Goal: Contribute content: Contribute content

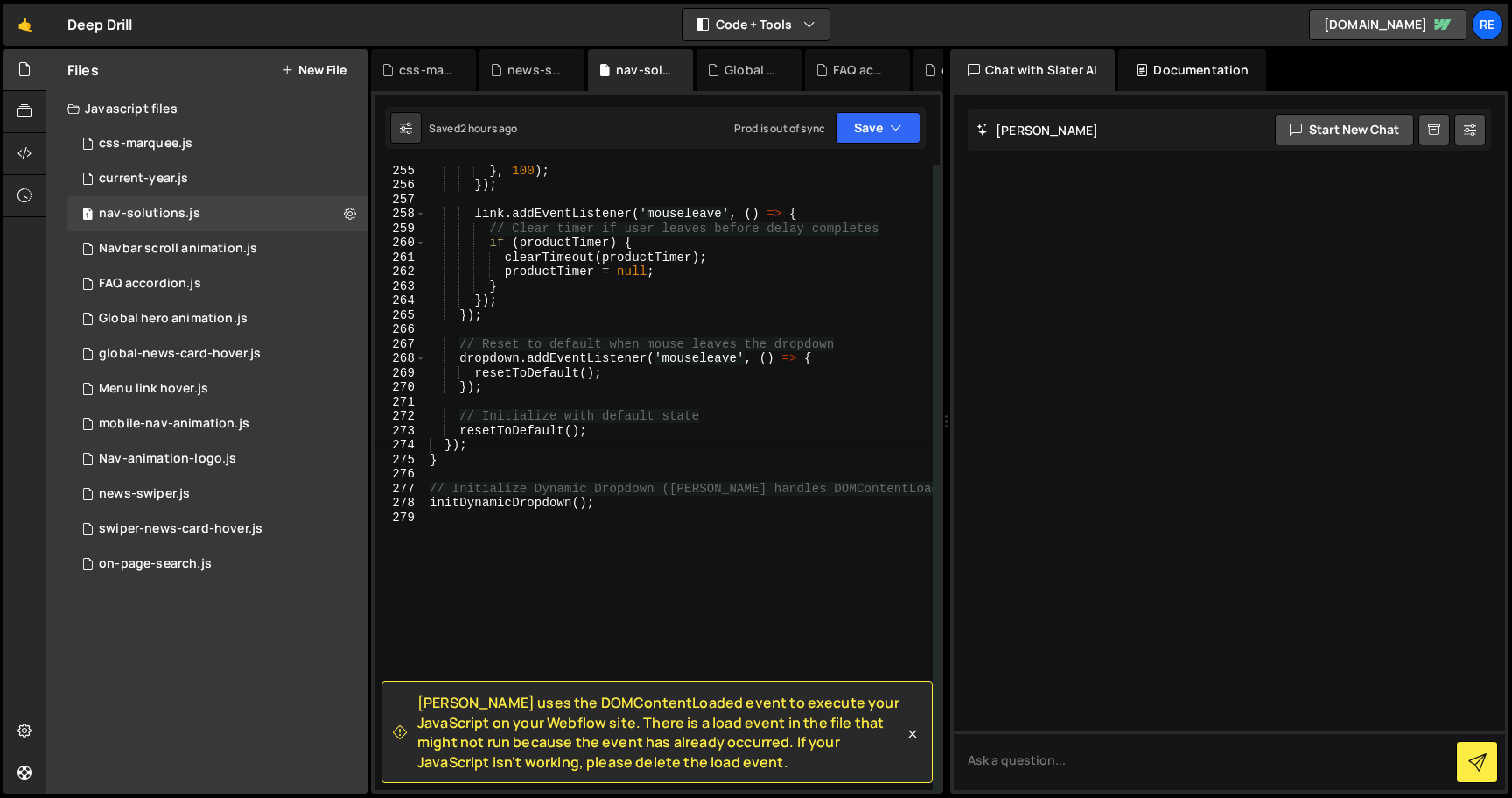
scroll to position [4262, 0]
click at [343, 56] on div "Files New File" at bounding box center [206, 69] width 321 height 42
click at [328, 63] on button "New File" at bounding box center [314, 69] width 66 height 14
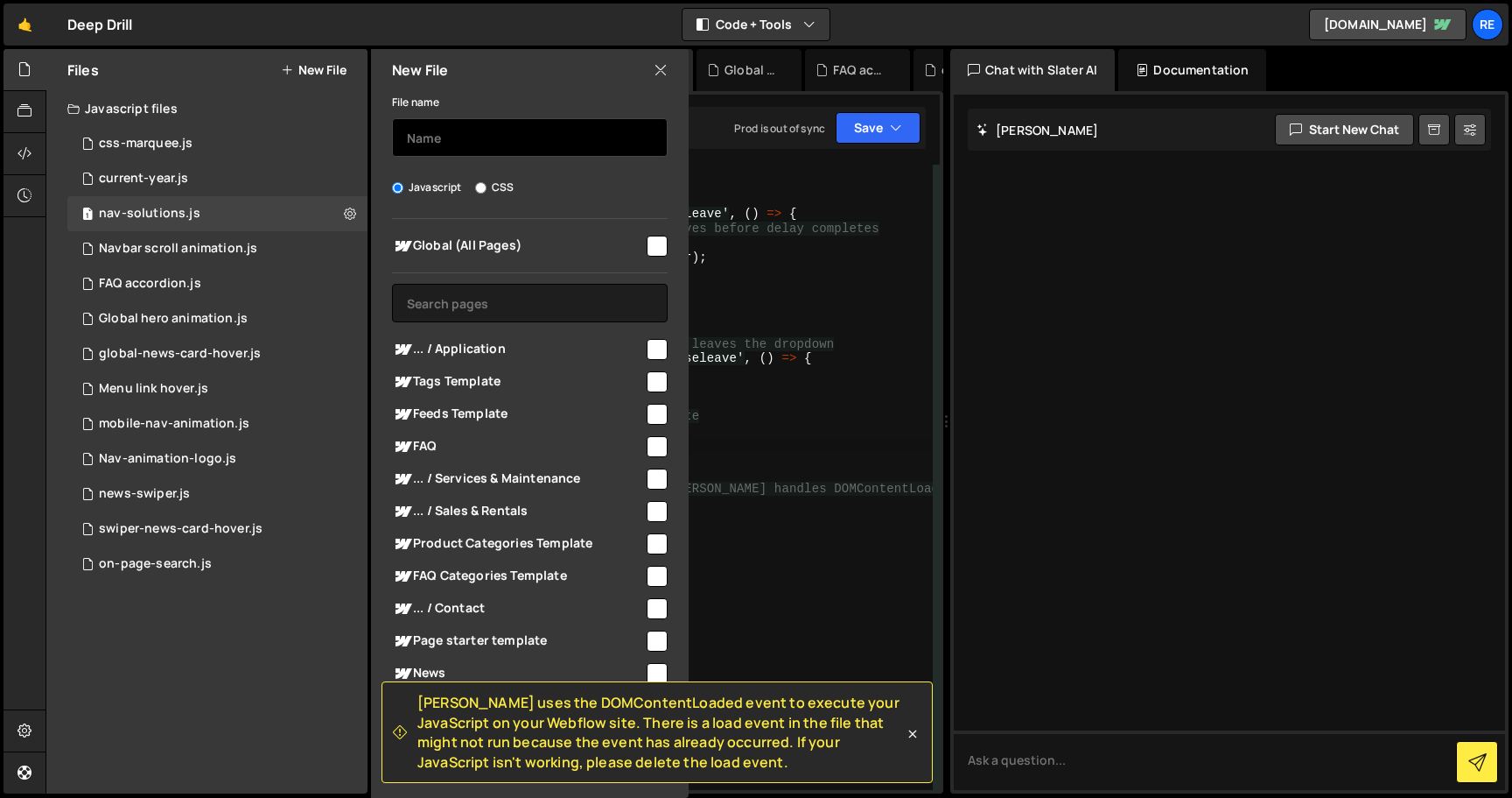
click at [546, 132] on input "text" at bounding box center [530, 138] width 276 height 39
type input "project-swiper"
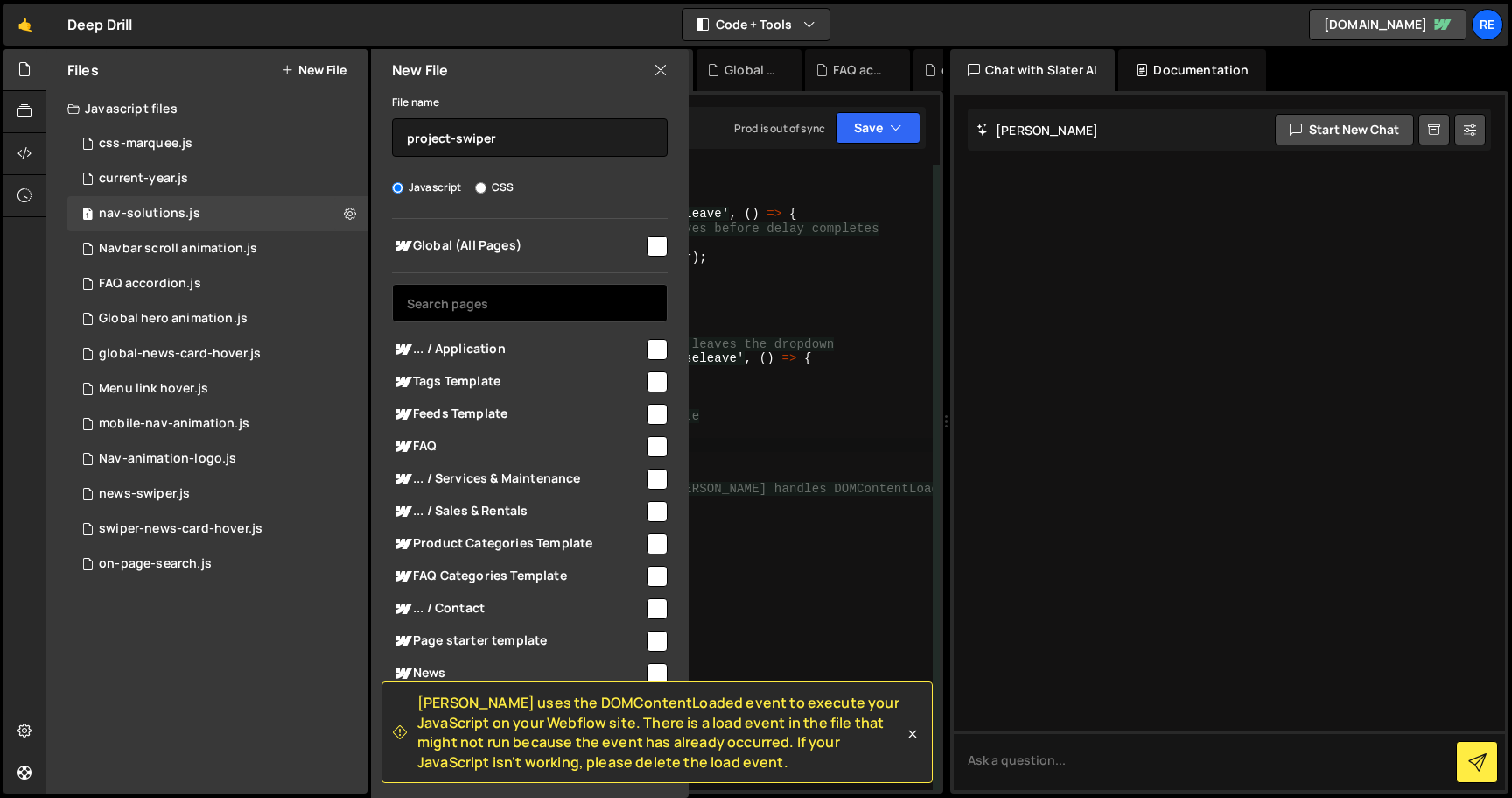
click at [502, 288] on input "text" at bounding box center [530, 303] width 276 height 39
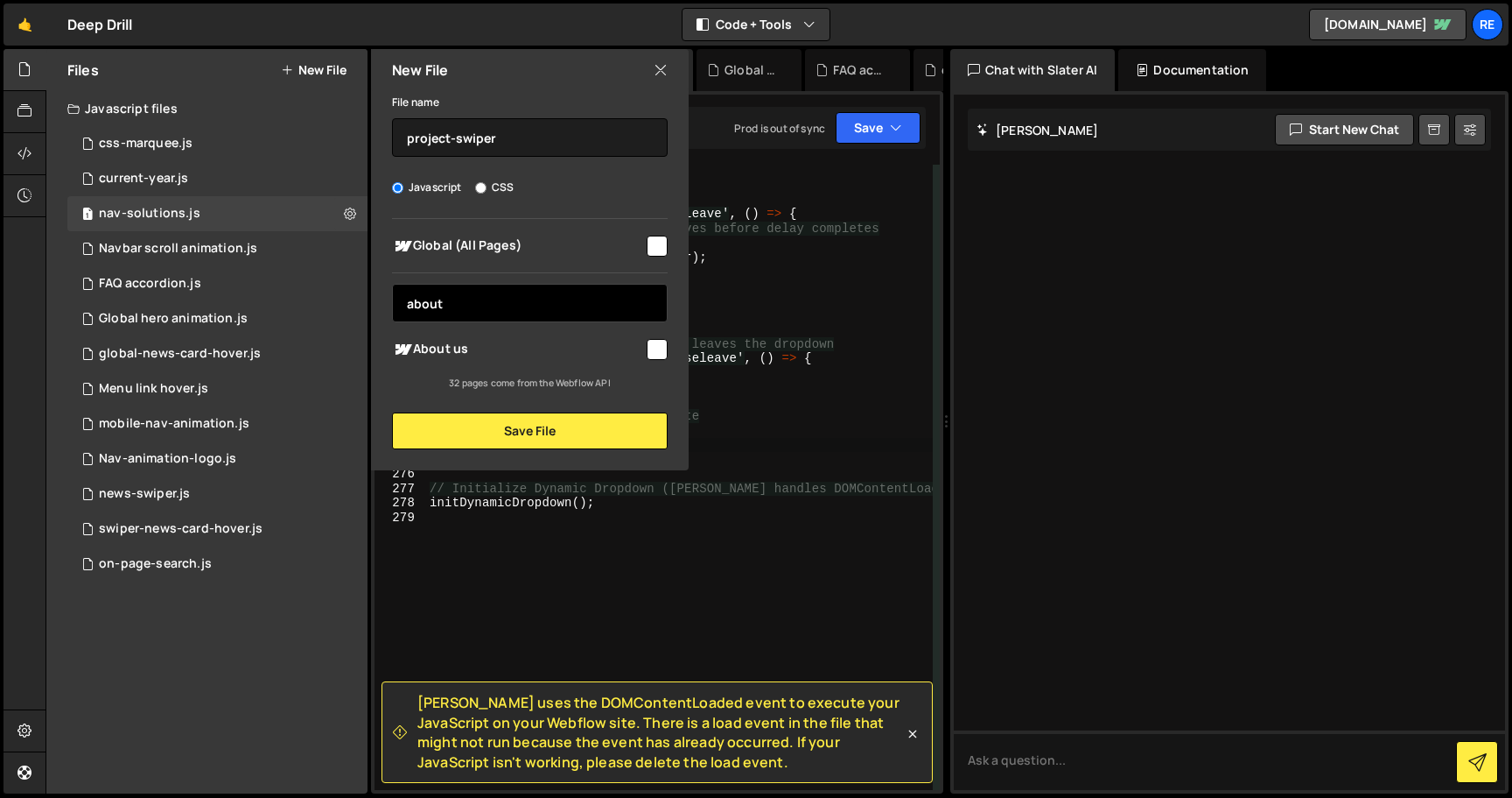
type input "about"
click at [663, 345] on input "checkbox" at bounding box center [657, 349] width 21 height 21
checkbox input "true"
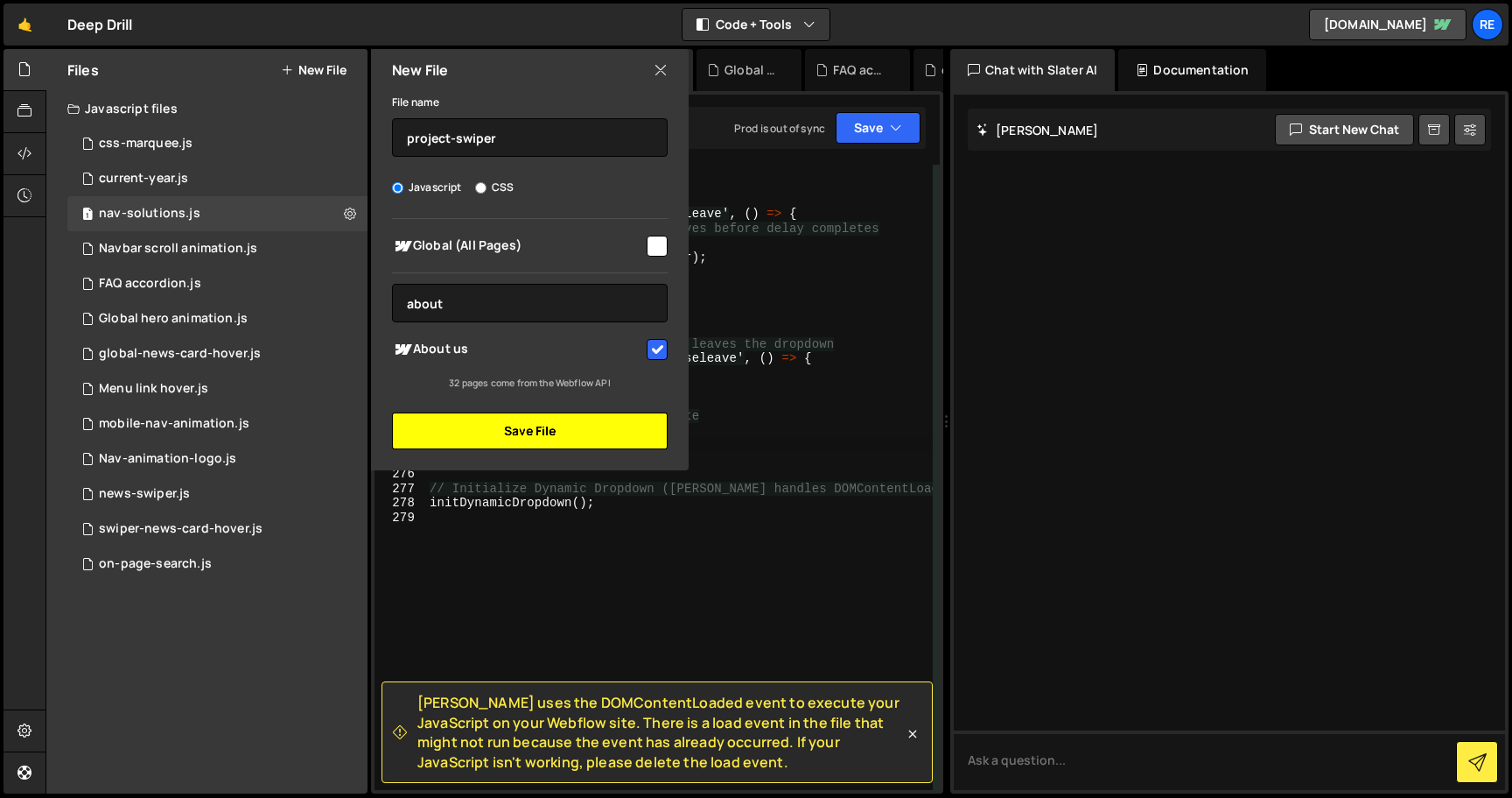
click at [601, 441] on button "Save File" at bounding box center [530, 430] width 276 height 37
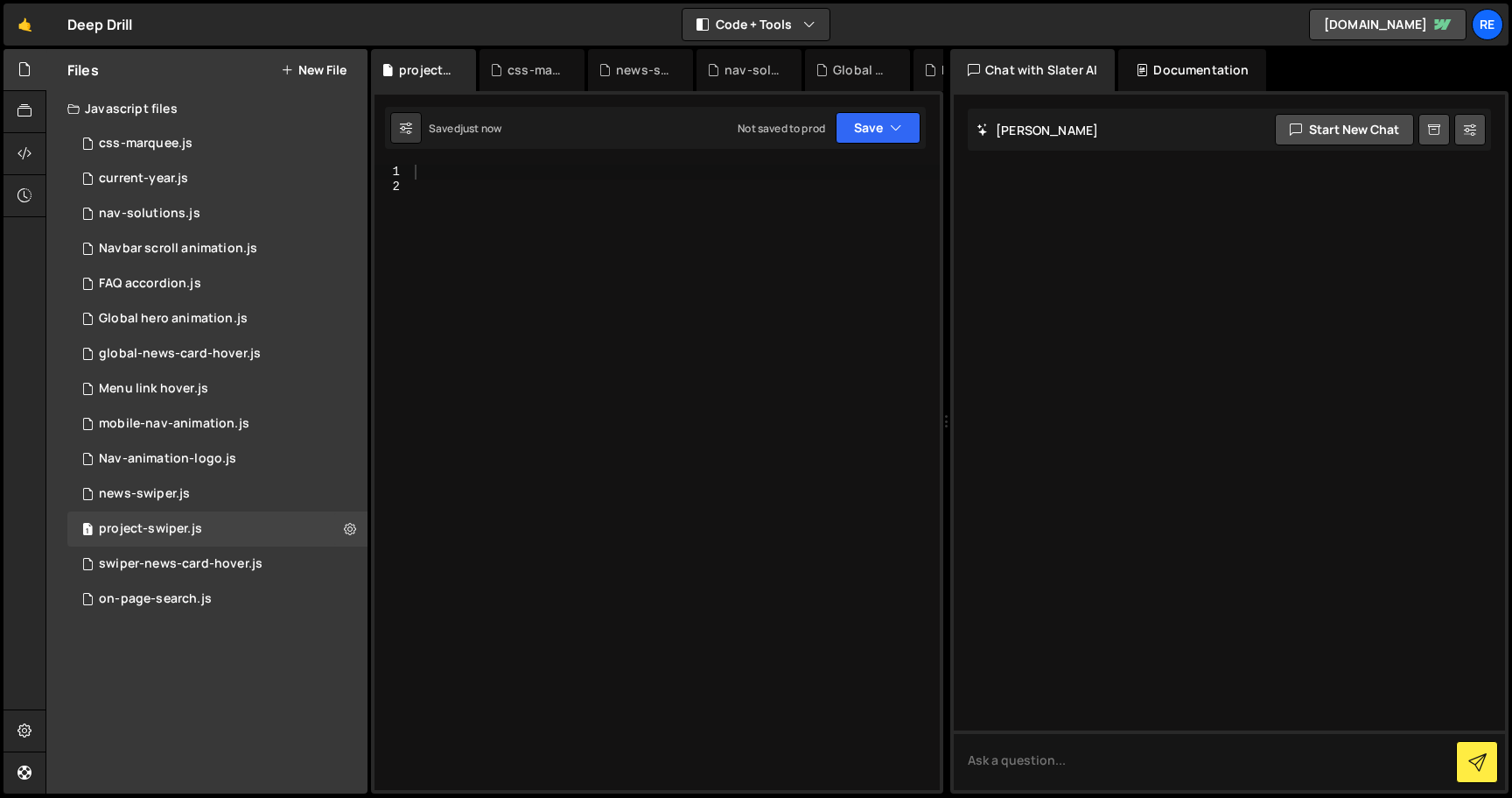
click at [629, 398] on div at bounding box center [675, 492] width 528 height 654
paste textarea
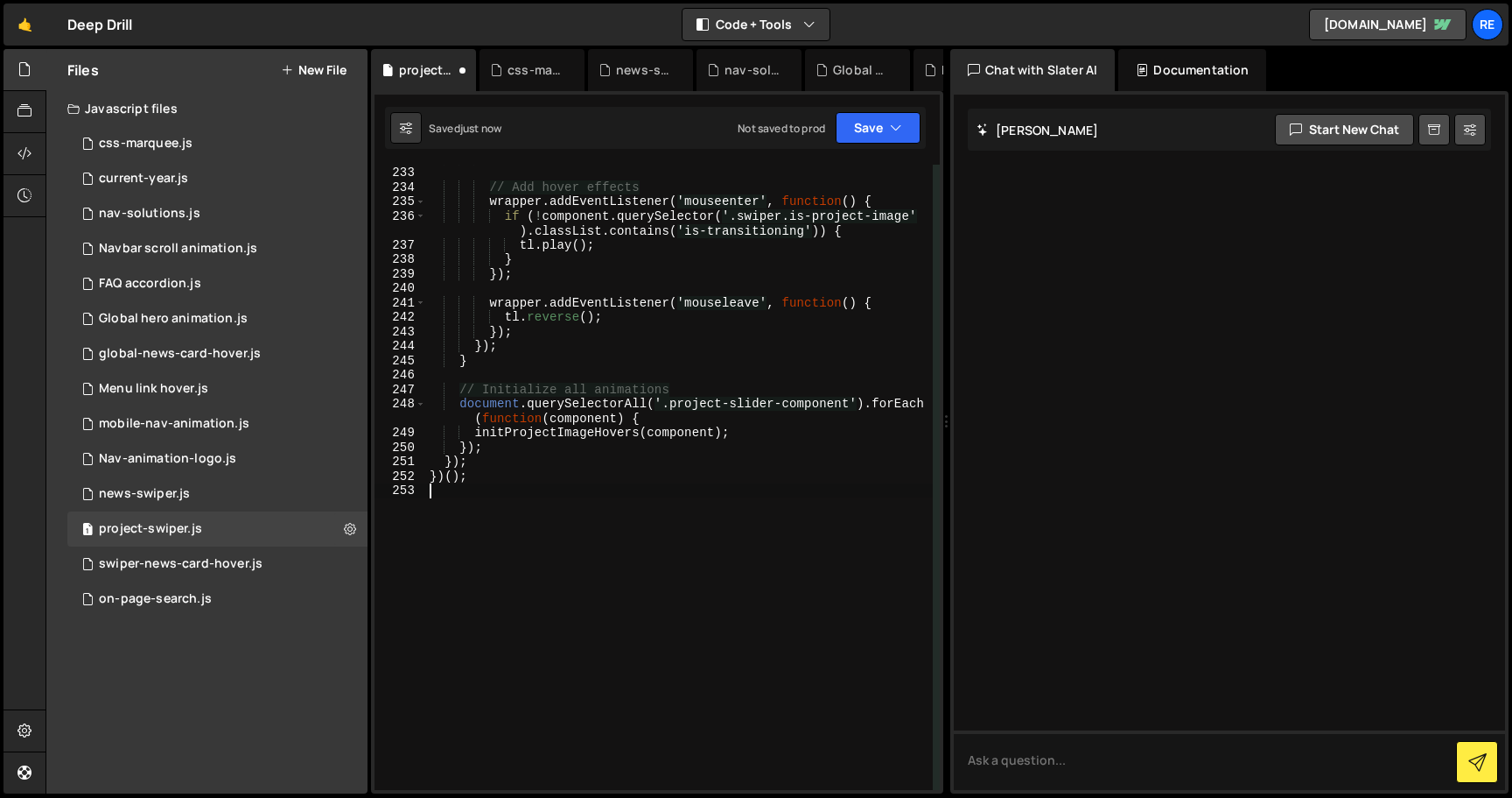
scroll to position [3697, 0]
click at [863, 139] on button "Save" at bounding box center [878, 128] width 85 height 31
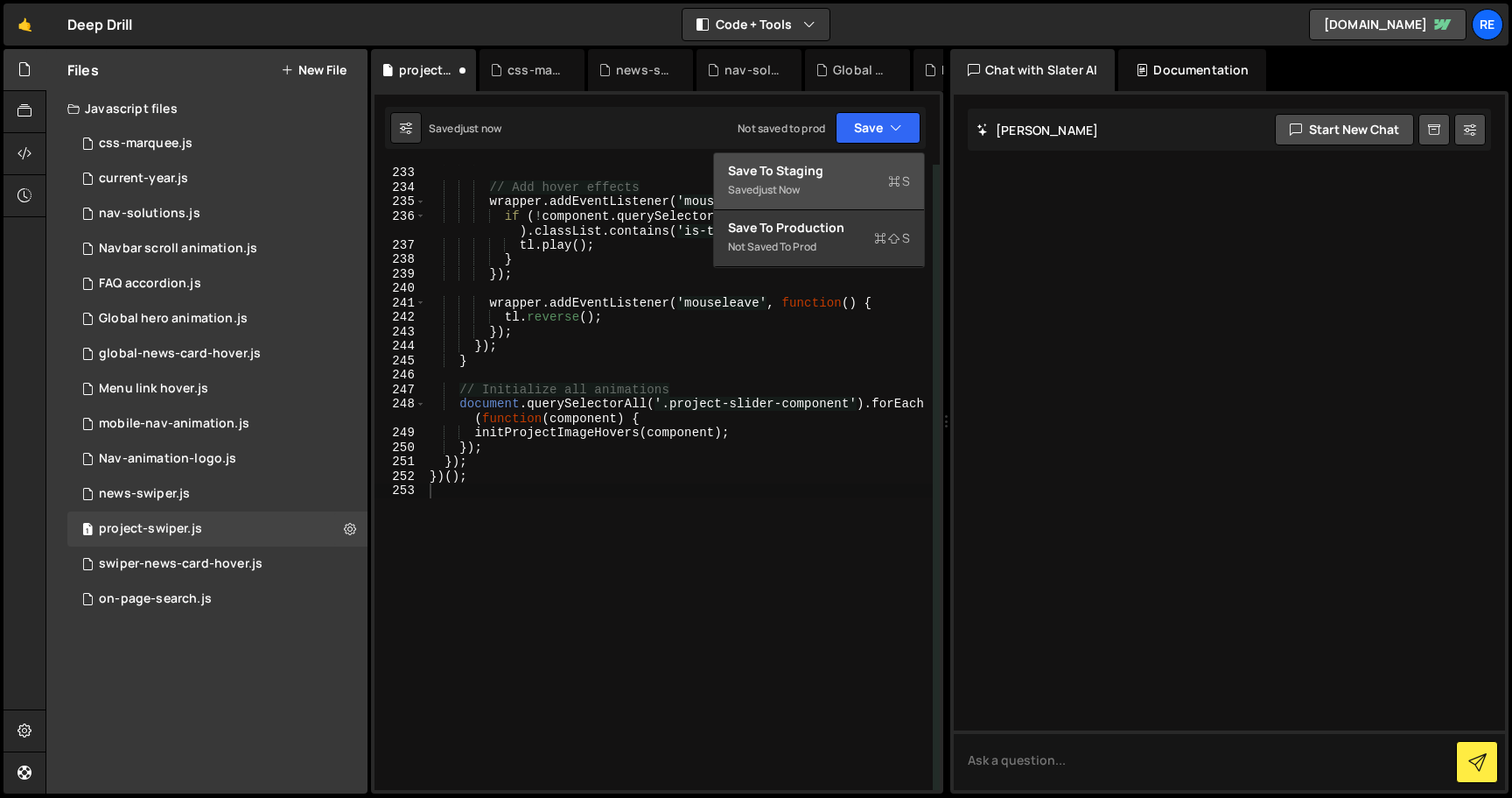
click at [862, 207] on button "Save to Staging S Saved just now" at bounding box center [819, 181] width 210 height 56
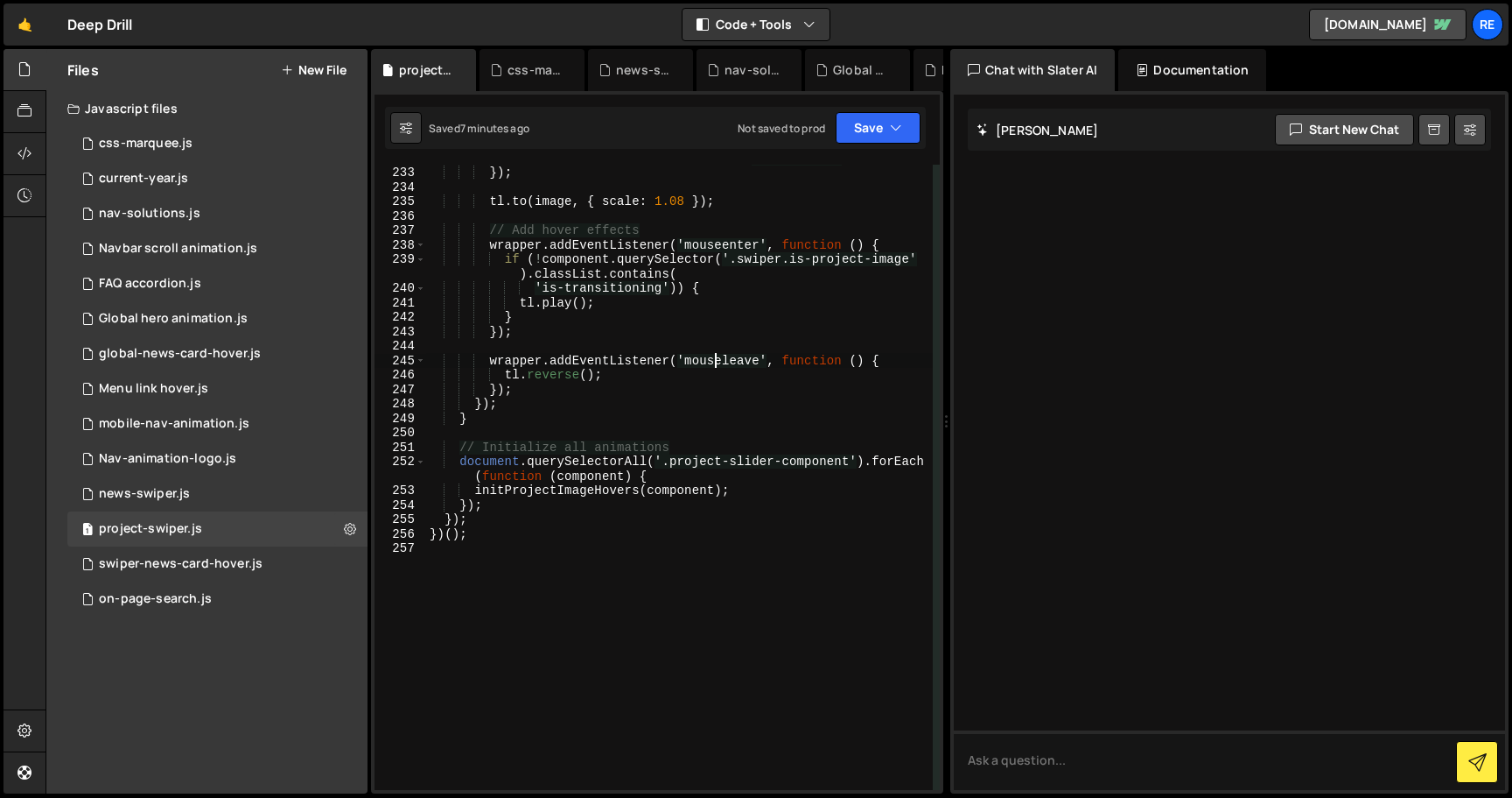
click at [713, 357] on div "defaults : { duration : 0.4 , ease : 'power2.out' } }) ; tl . to ( image , { sc…" at bounding box center [680, 478] width 507 height 654
type textarea "})();"
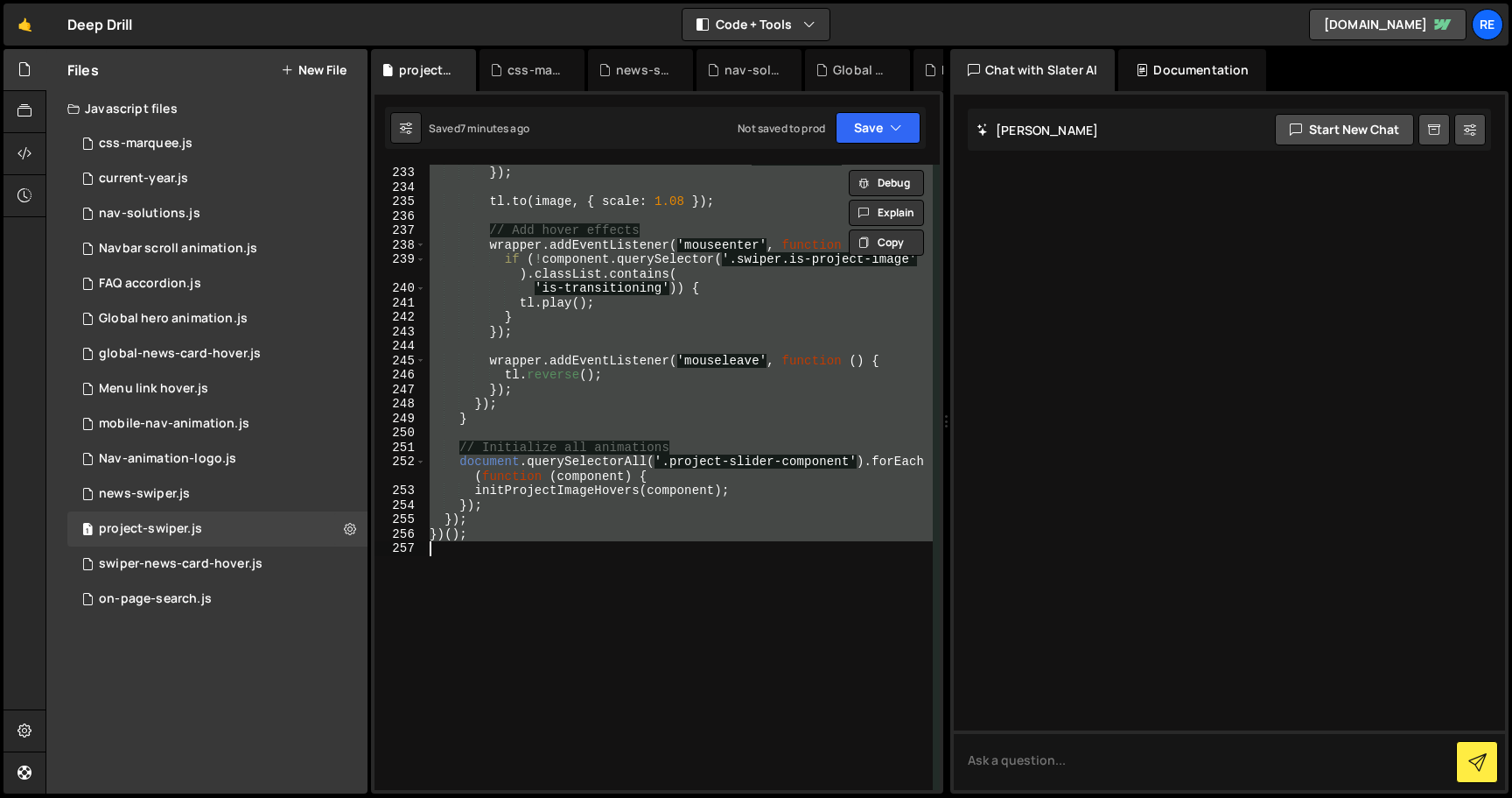
paste textarea
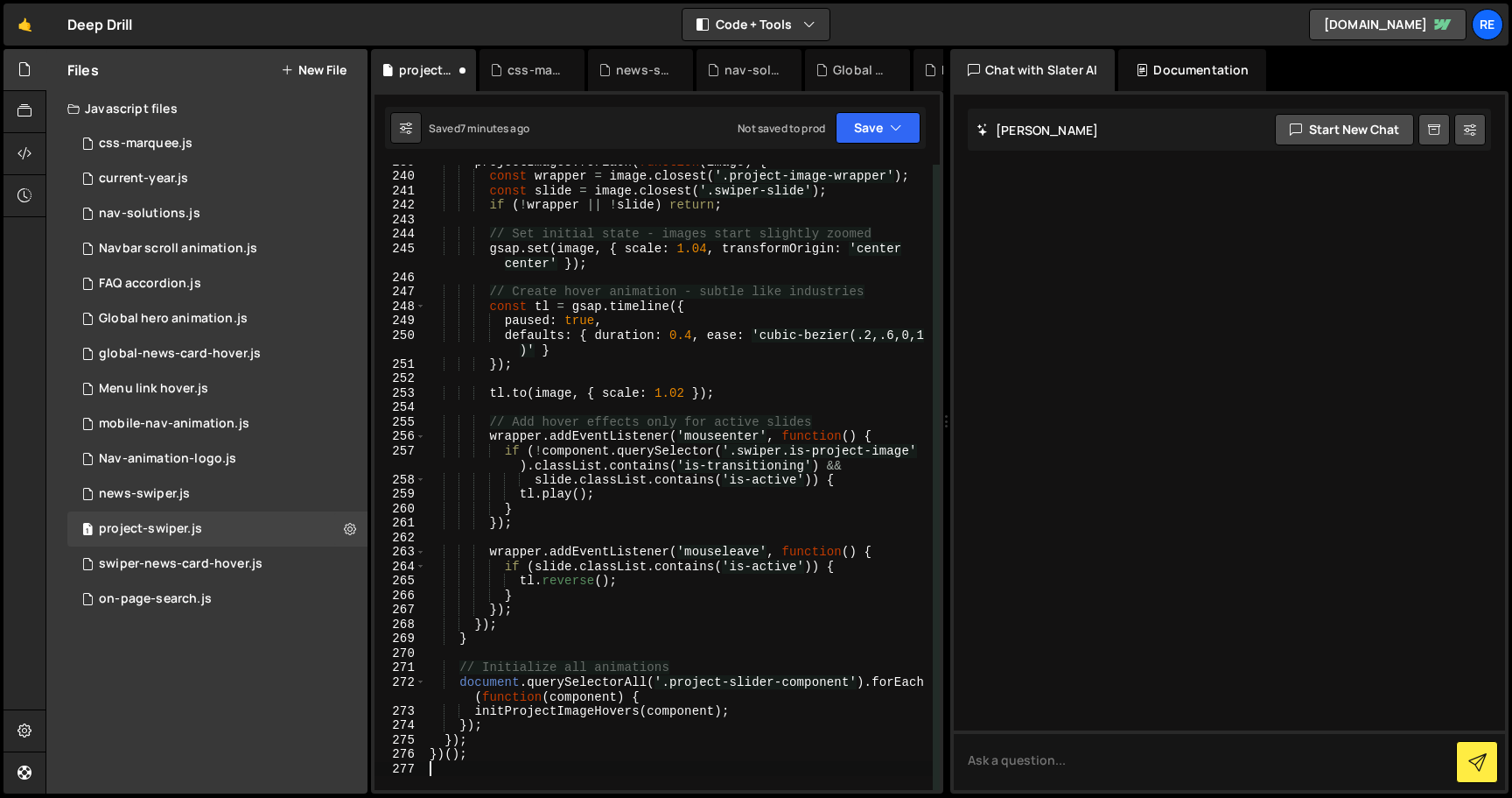
scroll to position [3897, 0]
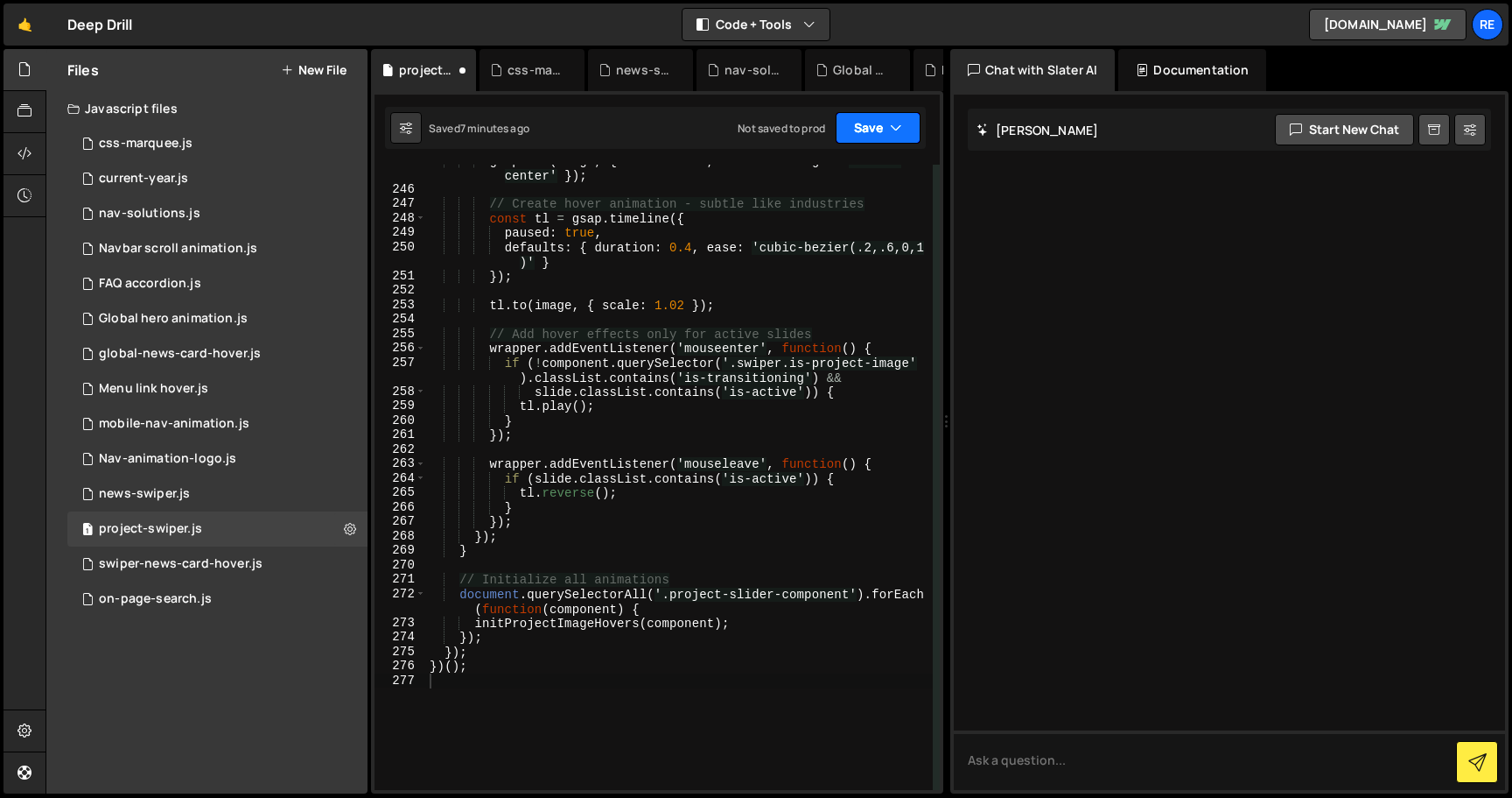
click at [886, 125] on button "Save" at bounding box center [878, 128] width 85 height 31
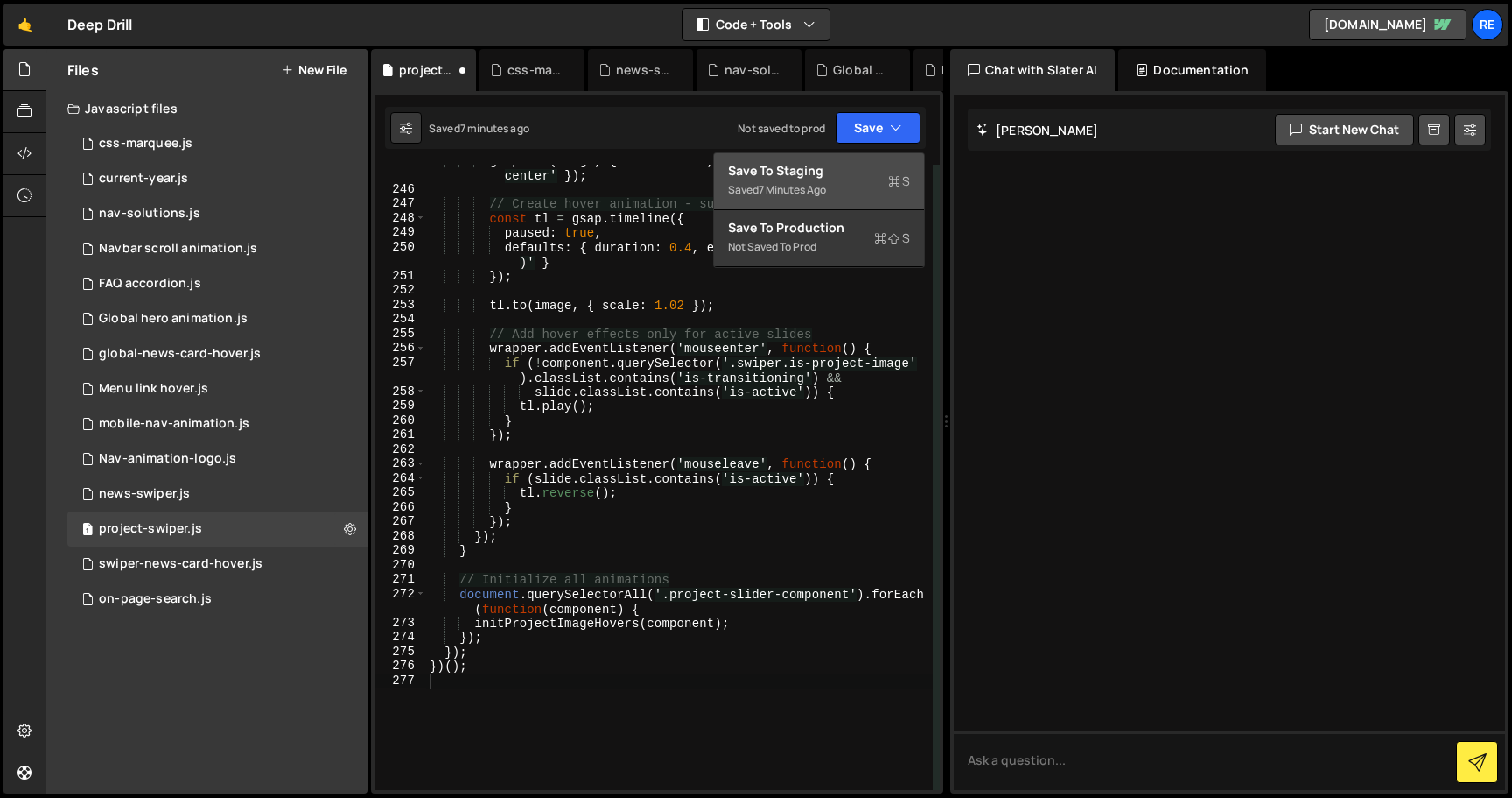
click at [871, 181] on div "Saved 7 minutes ago" at bounding box center [819, 190] width 182 height 21
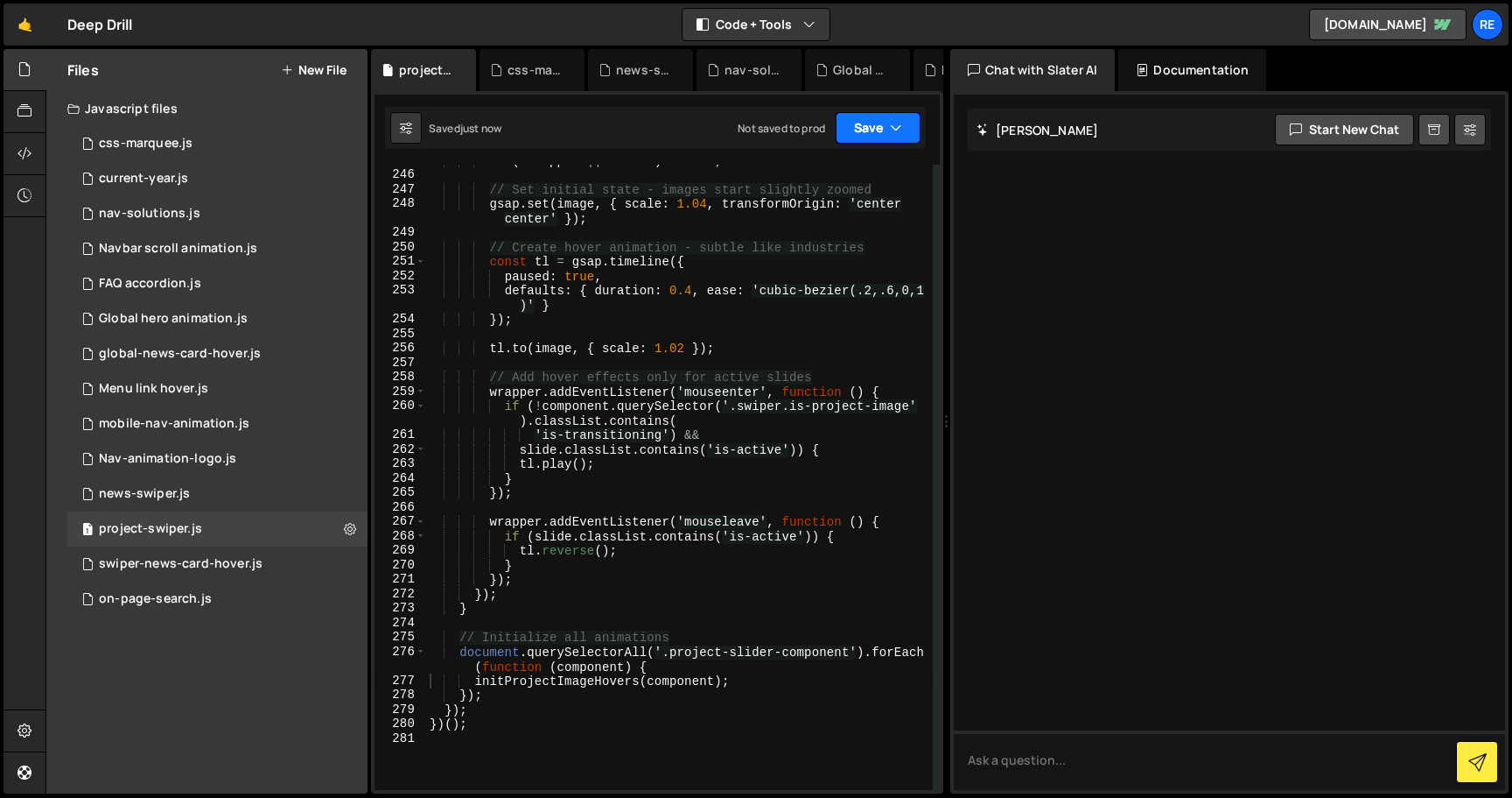
click at [837, 137] on button "Save" at bounding box center [878, 128] width 85 height 31
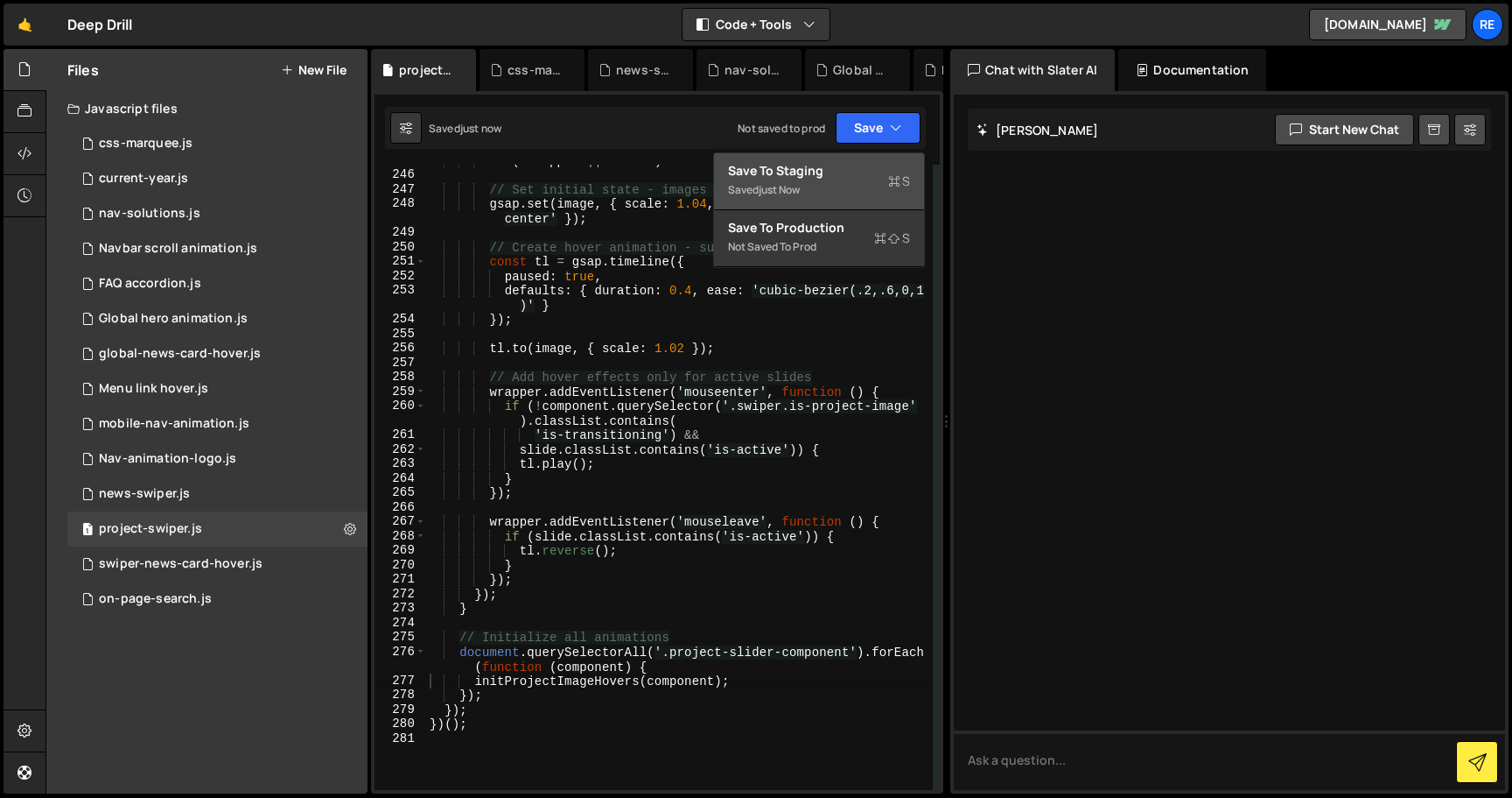
click at [836, 181] on div "Saved just now" at bounding box center [819, 190] width 182 height 21
